Goal: Find specific page/section: Find specific page/section

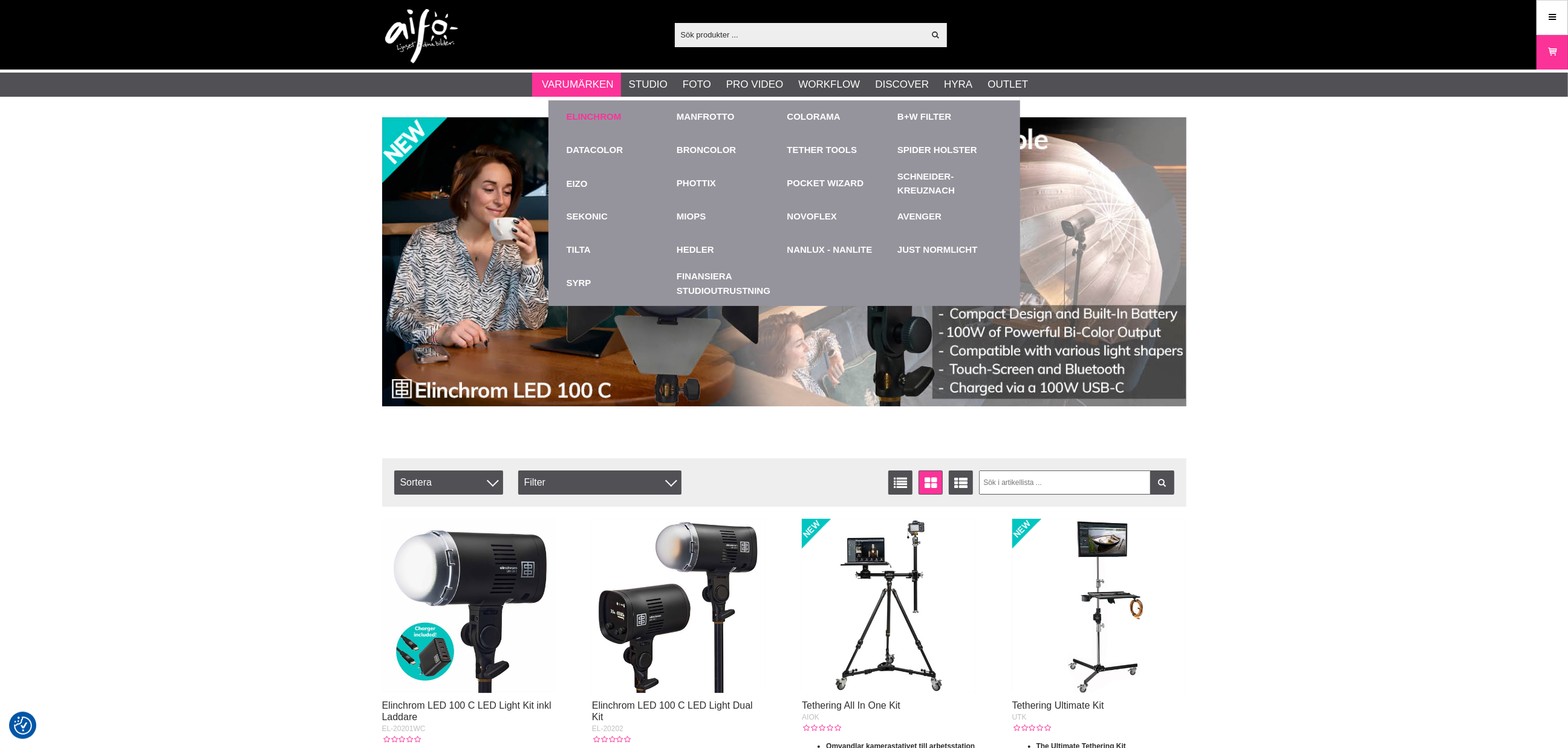
click at [590, 118] on link "Elinchrom" at bounding box center [594, 117] width 55 height 14
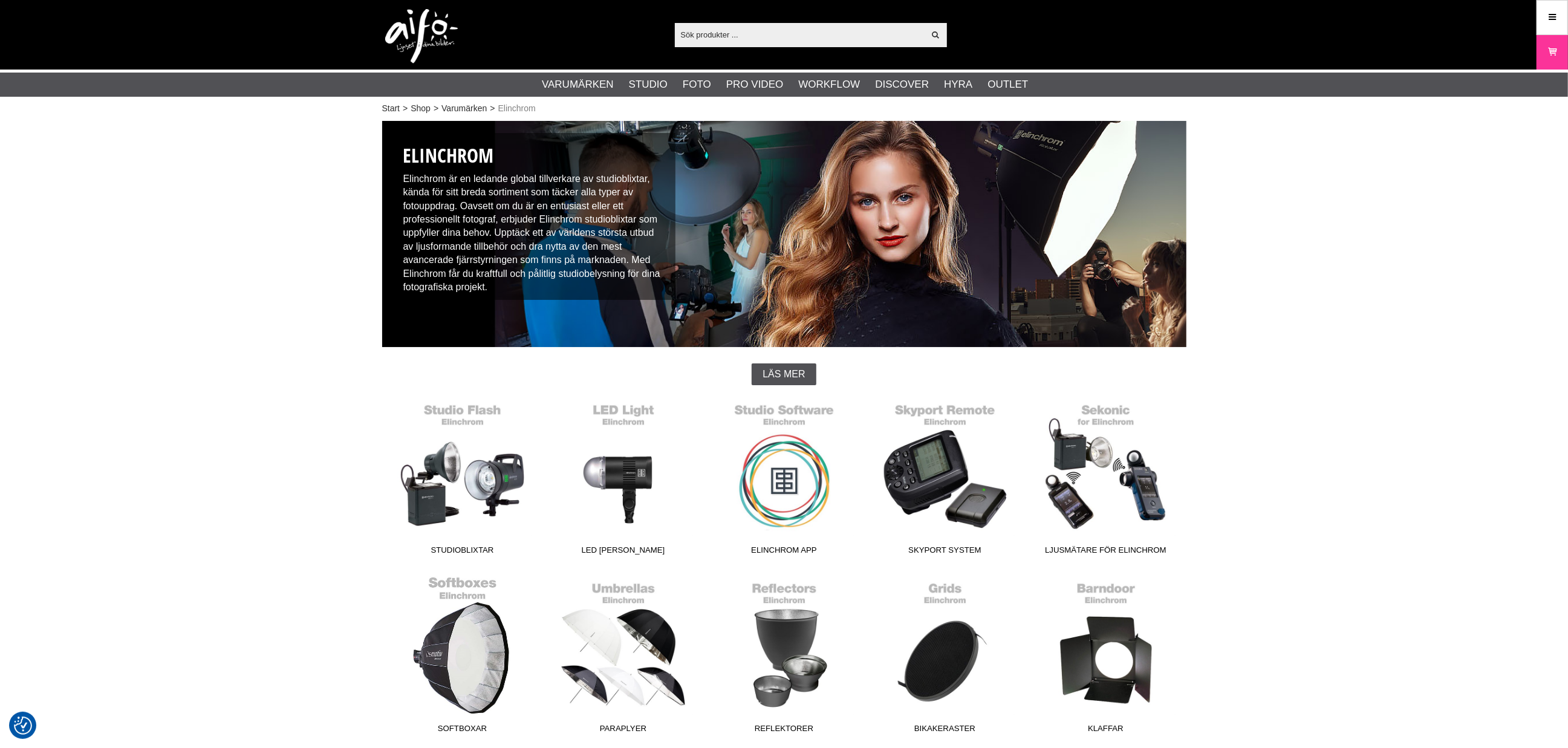
click at [469, 679] on link "Softboxar" at bounding box center [462, 657] width 161 height 164
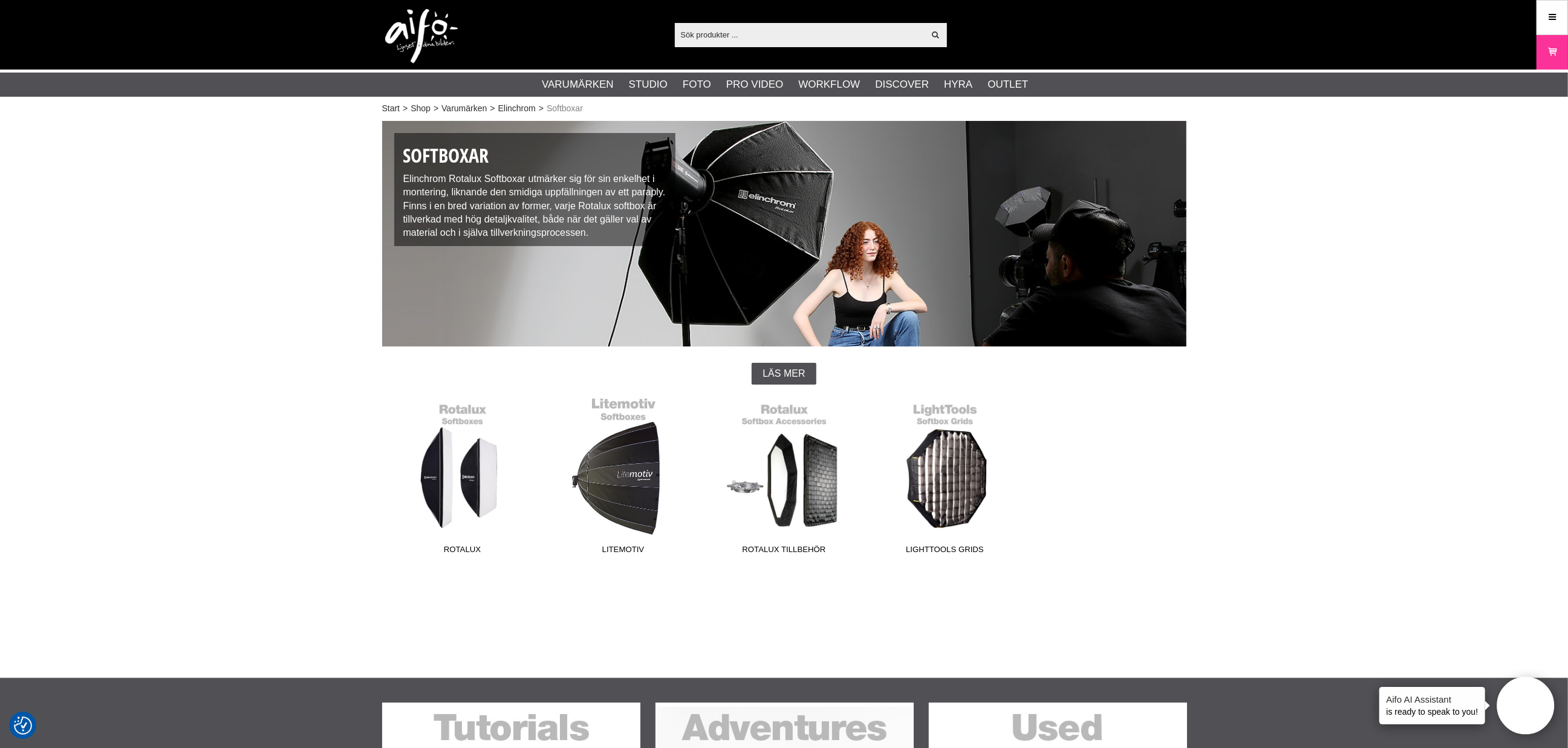
click at [627, 469] on link "Litemotiv" at bounding box center [623, 478] width 161 height 164
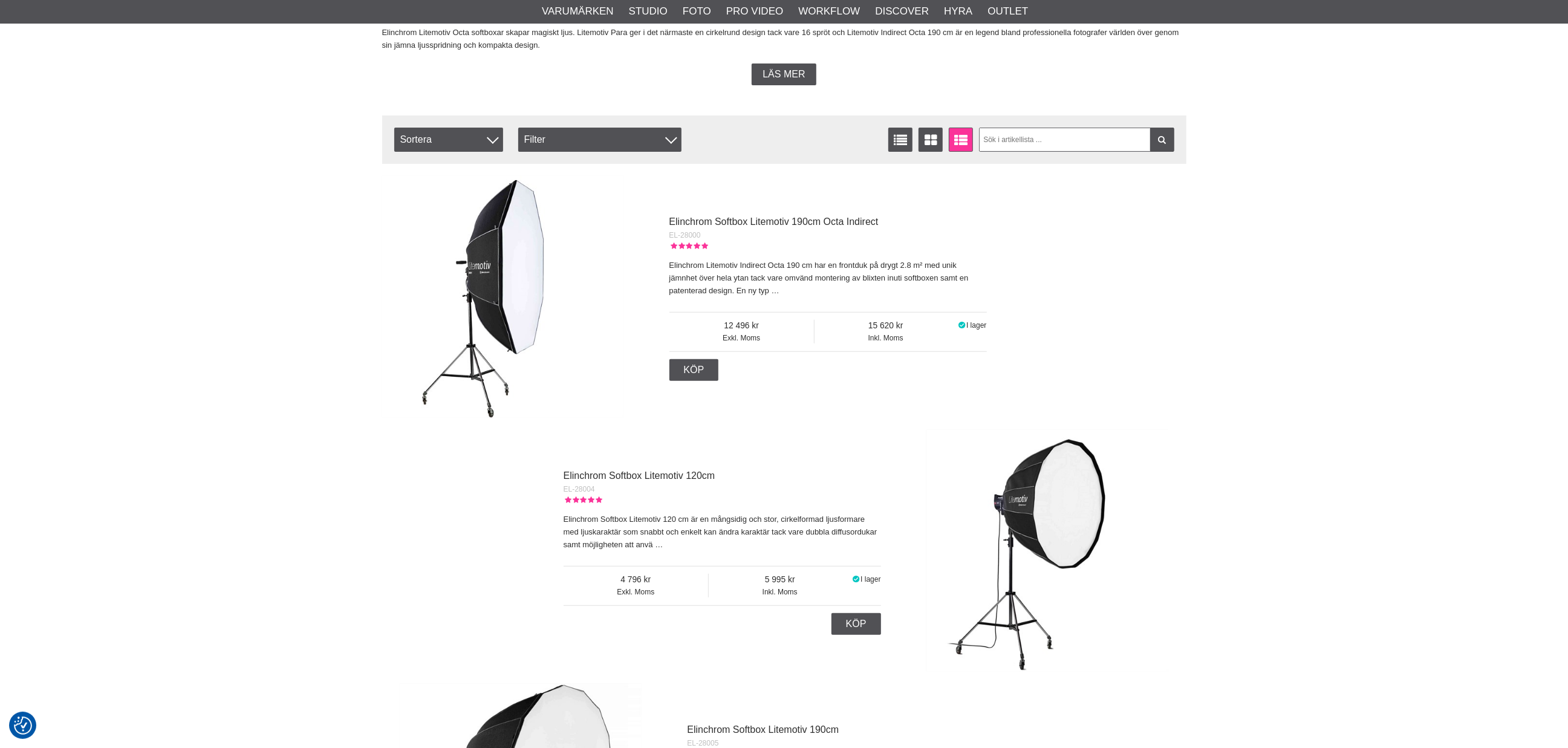
scroll to position [336, 0]
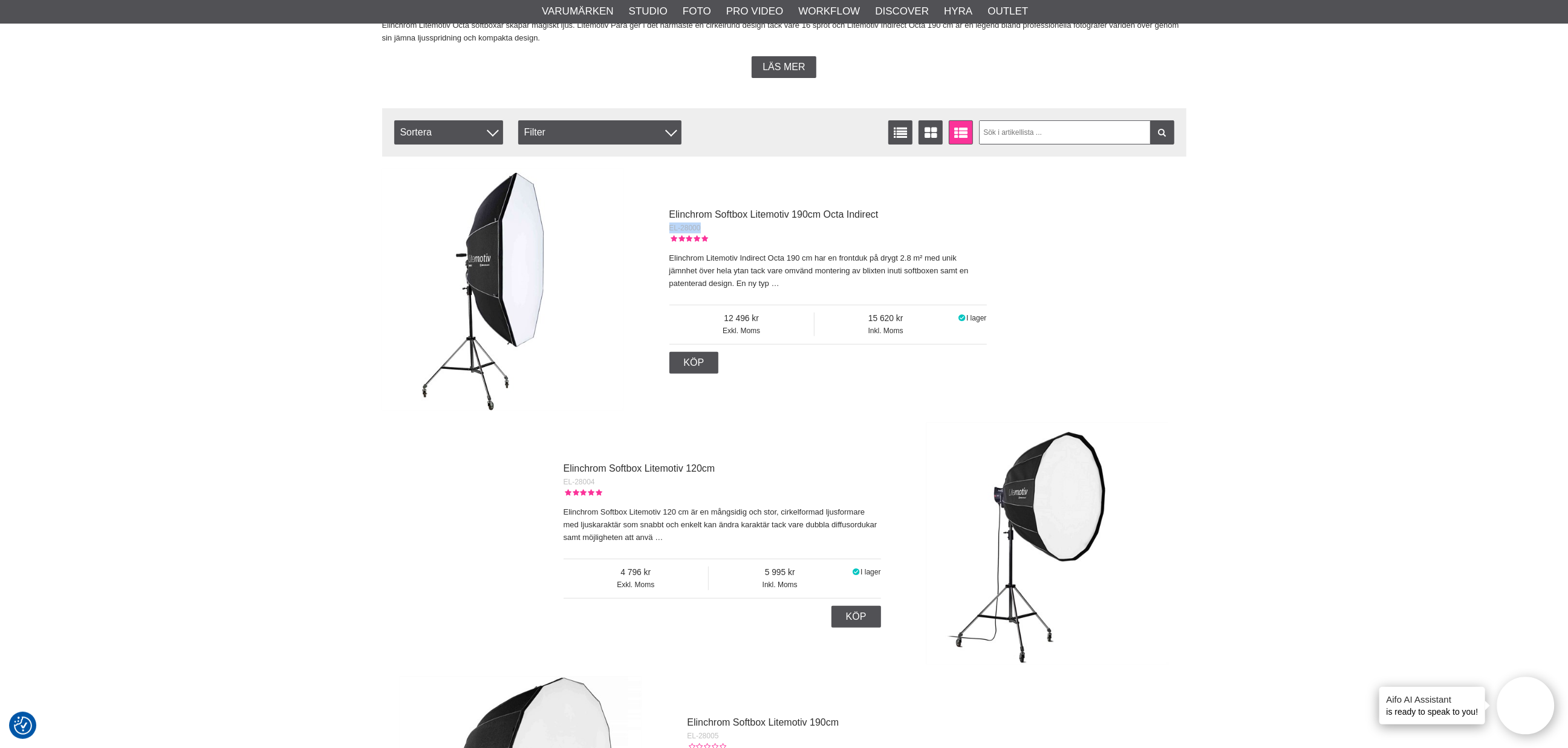
drag, startPoint x: 706, startPoint y: 231, endPoint x: 666, endPoint y: 230, distance: 40.0
click at [666, 230] on div "Elinchrom Softbox Litemotiv 190cm Octa Indirect EL-28000 Elinchrom Litemotiv In…" at bounding box center [820, 290] width 333 height 167
copy span "EL-28000"
click at [1548, 258] on div "Start > Shop > Varumärken > Elinchrom > Softboxar > Litemotiv About Litemotiv P…" at bounding box center [784, 553] width 1568 height 1544
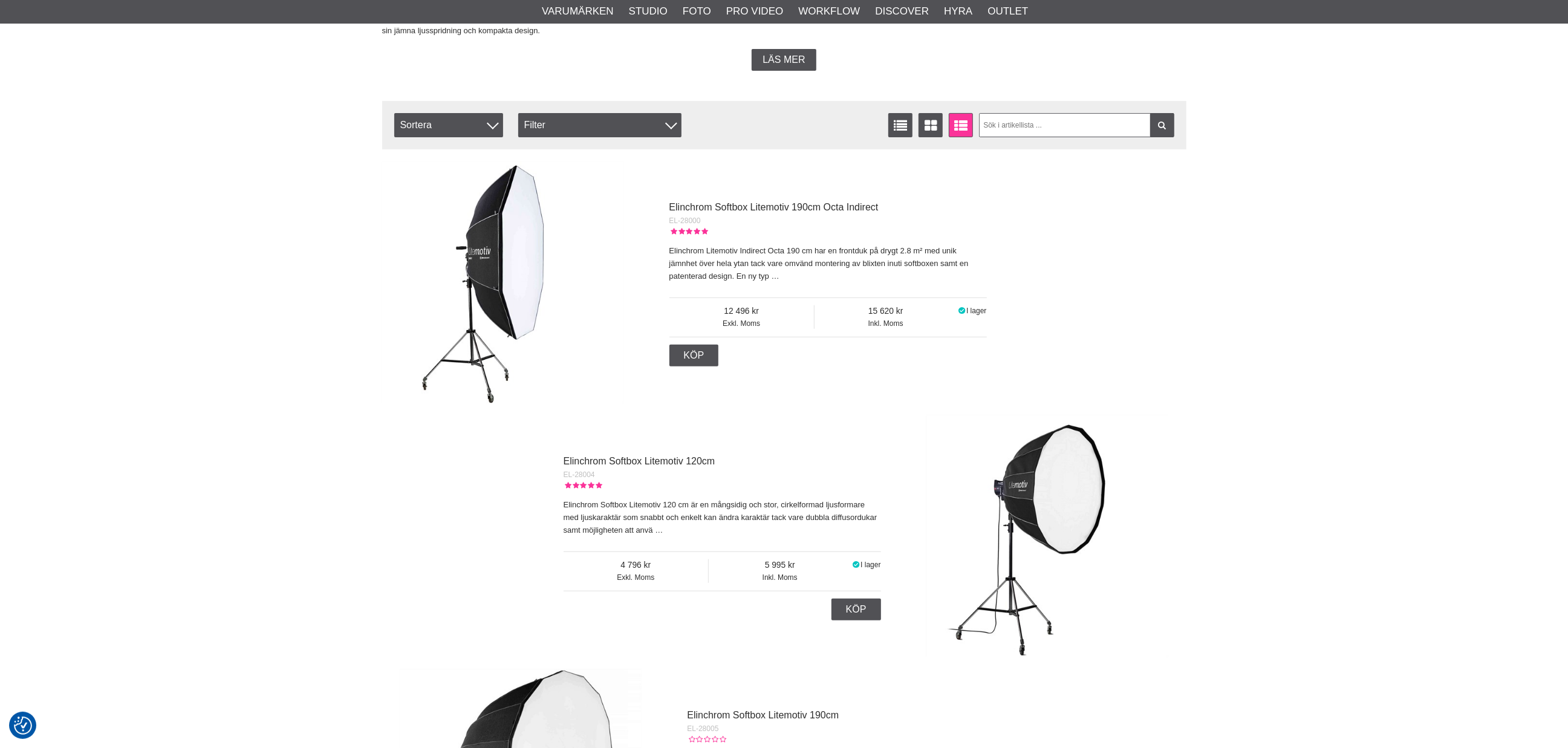
scroll to position [403, 0]
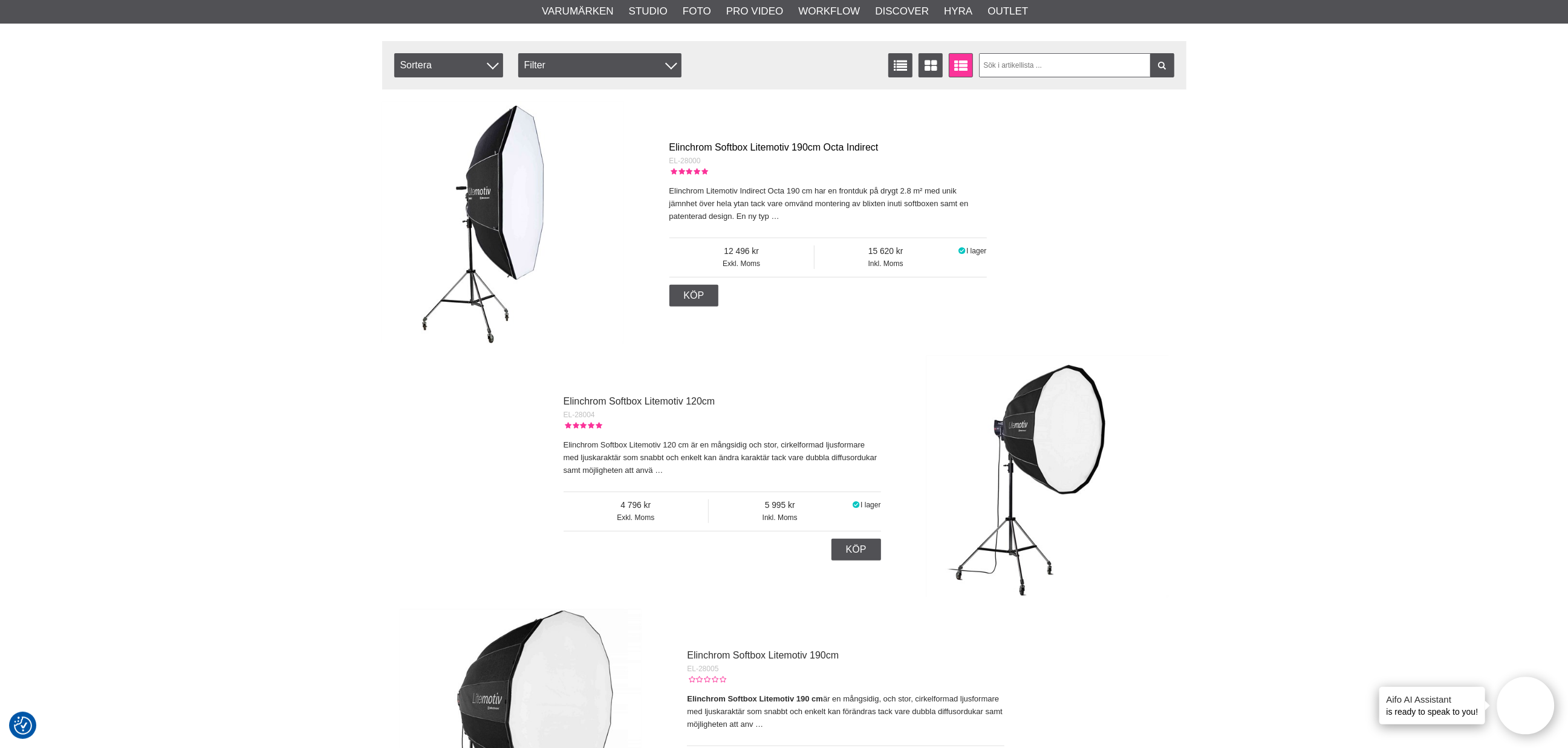
click at [694, 144] on link "Elinchrom Softbox Litemotiv 190cm Octa Indirect" at bounding box center [774, 147] width 209 height 10
